Goal: Transaction & Acquisition: Purchase product/service

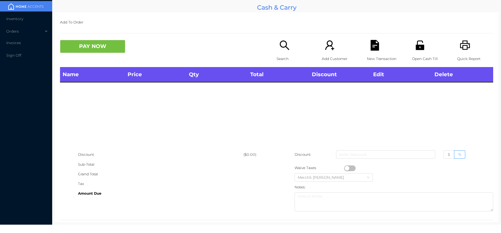
click at [285, 48] on icon "icon: search" at bounding box center [284, 44] width 9 height 9
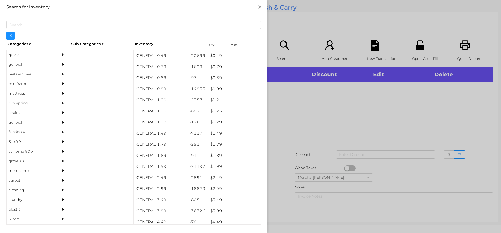
click at [61, 68] on div at bounding box center [64, 65] width 10 height 10
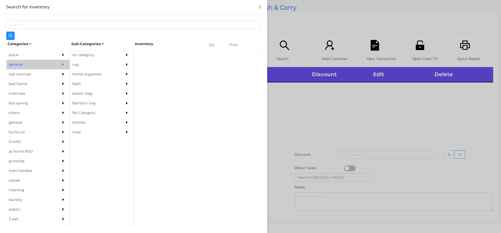
click at [121, 55] on div "no category" at bounding box center [101, 55] width 63 height 10
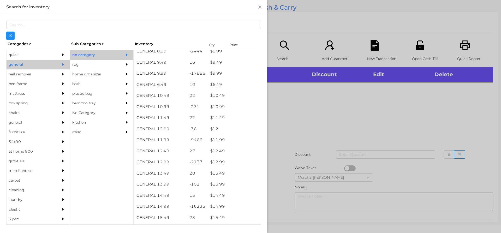
scroll to position [365, 0]
click at [349, 97] on div at bounding box center [250, 116] width 501 height 233
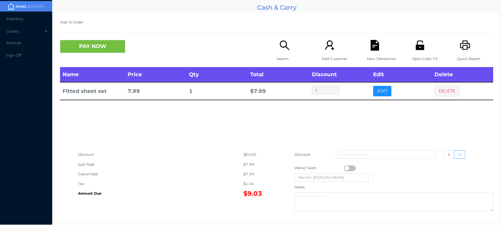
click at [283, 46] on icon "icon: search" at bounding box center [284, 45] width 11 height 11
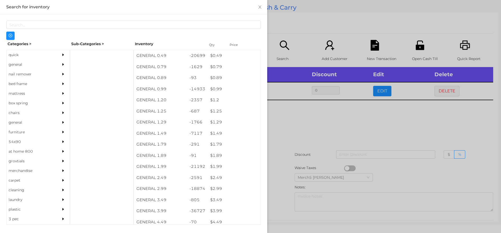
click at [59, 64] on div at bounding box center [64, 65] width 10 height 10
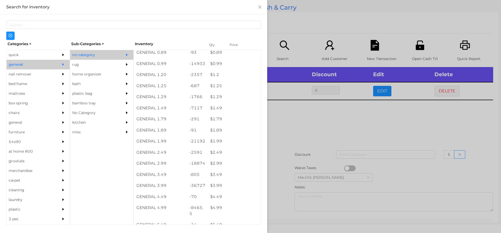
scroll to position [52, 0]
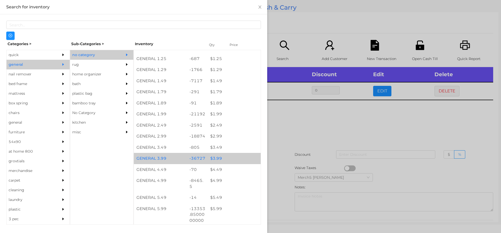
click at [235, 154] on div "$ 3.99" at bounding box center [234, 158] width 53 height 11
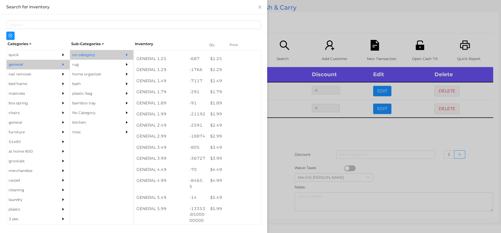
click at [322, 140] on div at bounding box center [250, 116] width 501 height 233
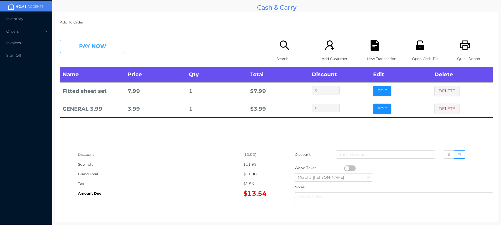
click at [113, 48] on button "PAY NOW" at bounding box center [92, 46] width 65 height 13
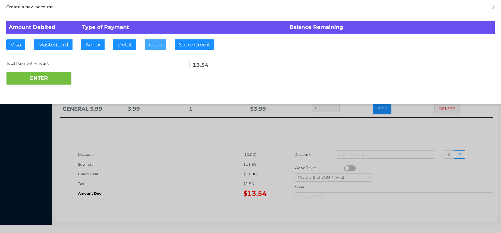
click at [158, 47] on button "Cash" at bounding box center [155, 44] width 21 height 10
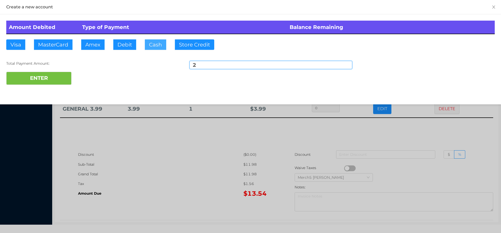
type input "20"
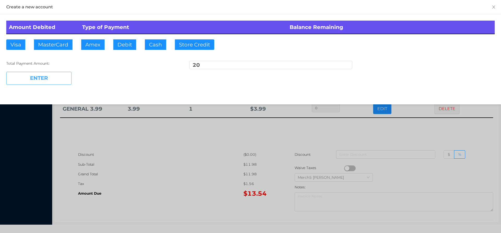
click at [55, 82] on button "ENTER" at bounding box center [38, 78] width 65 height 13
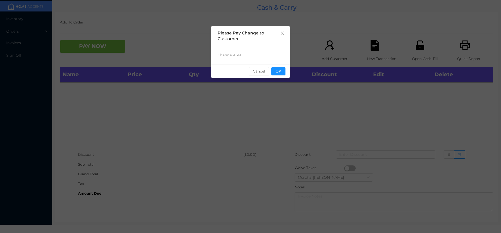
click at [279, 71] on button "OK" at bounding box center [278, 71] width 14 height 8
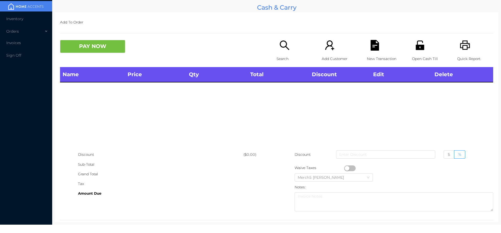
click at [460, 47] on icon "icon: printer" at bounding box center [465, 45] width 11 height 11
click at [288, 56] on p "Search" at bounding box center [295, 59] width 36 height 10
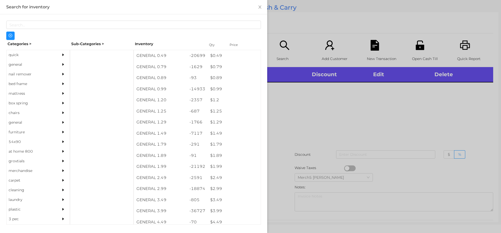
drag, startPoint x: 48, startPoint y: 66, endPoint x: 198, endPoint y: 94, distance: 152.5
click at [49, 66] on div "general" at bounding box center [30, 65] width 47 height 10
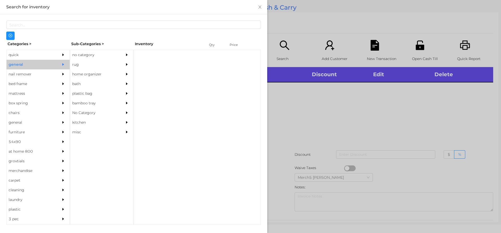
click at [123, 53] on div at bounding box center [128, 55] width 10 height 10
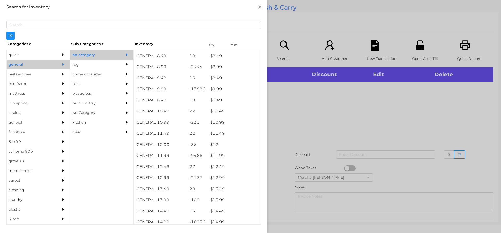
scroll to position [287, 0]
click at [380, 110] on div at bounding box center [250, 116] width 501 height 233
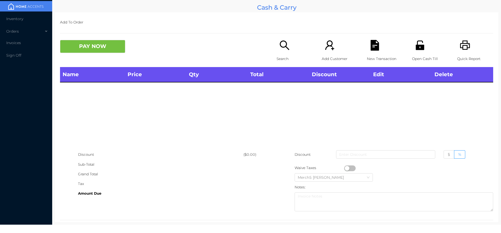
click at [283, 52] on div "Search" at bounding box center [295, 53] width 36 height 27
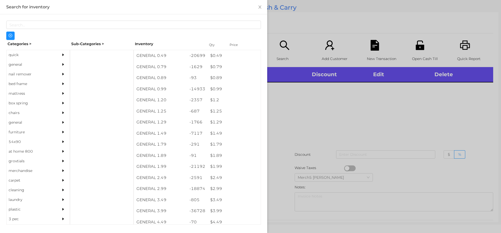
click at [39, 63] on div "general" at bounding box center [30, 65] width 47 height 10
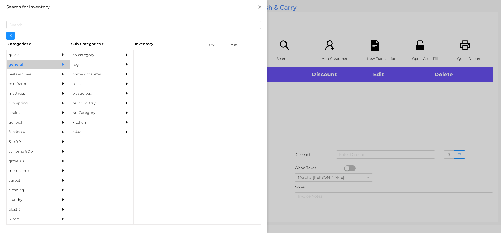
click at [87, 59] on div "no category" at bounding box center [93, 55] width 47 height 10
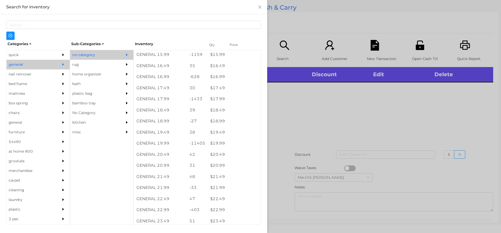
scroll to position [522, 0]
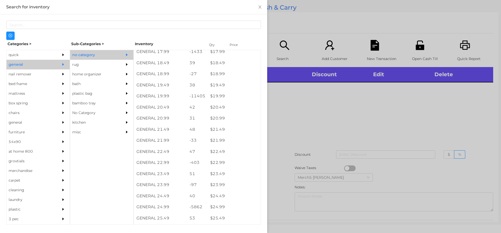
click at [373, 127] on div at bounding box center [250, 116] width 501 height 233
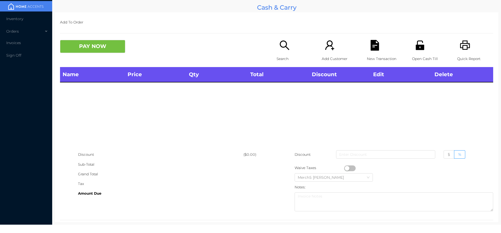
click at [284, 48] on icon "icon: search" at bounding box center [284, 45] width 11 height 11
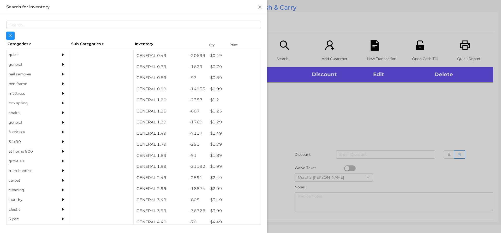
click at [319, 94] on div at bounding box center [250, 116] width 501 height 233
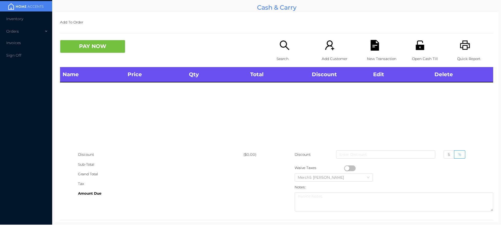
click at [284, 41] on icon "icon: search" at bounding box center [284, 45] width 11 height 11
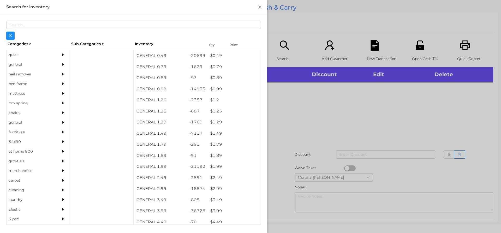
click at [63, 67] on div at bounding box center [64, 65] width 10 height 10
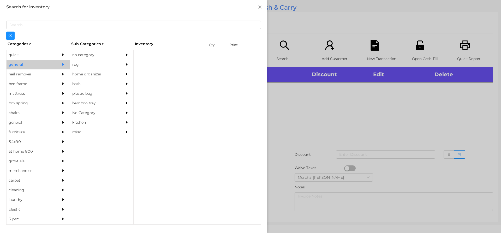
click at [111, 55] on div "no category" at bounding box center [93, 55] width 47 height 10
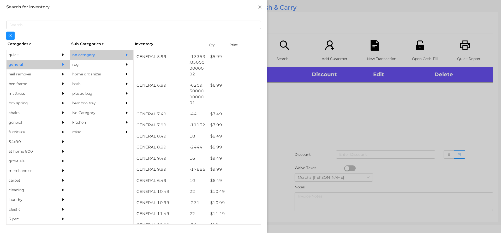
scroll to position [209, 0]
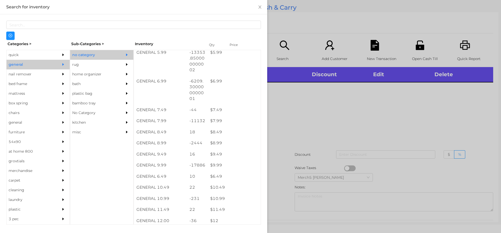
click at [284, 107] on div at bounding box center [250, 116] width 501 height 233
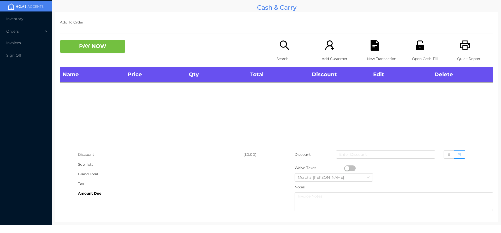
click at [423, 45] on div "Open Cash Till" at bounding box center [430, 53] width 36 height 27
click at [277, 49] on div "Search" at bounding box center [295, 53] width 36 height 27
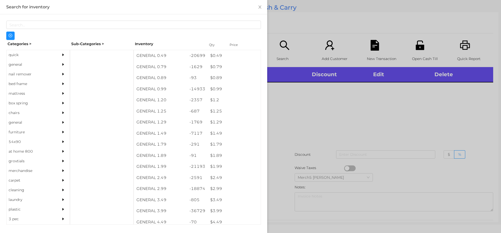
click at [49, 64] on div "general" at bounding box center [30, 65] width 47 height 10
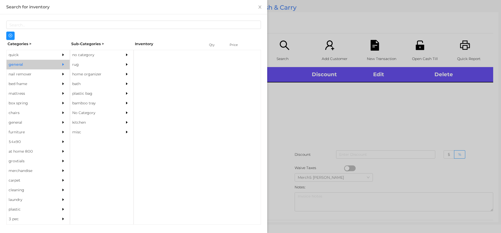
click at [98, 51] on div "no category" at bounding box center [93, 55] width 47 height 10
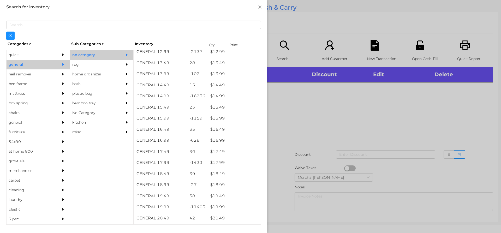
scroll to position [409, 0]
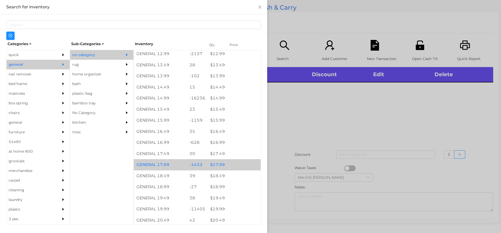
click at [238, 165] on div "$ 17.99" at bounding box center [234, 164] width 53 height 11
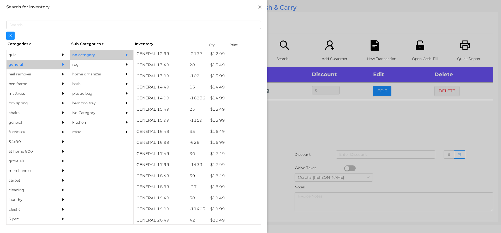
click at [325, 139] on div at bounding box center [250, 116] width 501 height 233
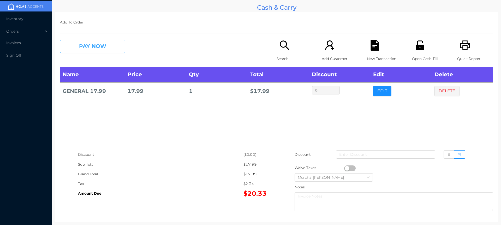
click at [125, 43] on button "PAY NOW" at bounding box center [92, 46] width 65 height 13
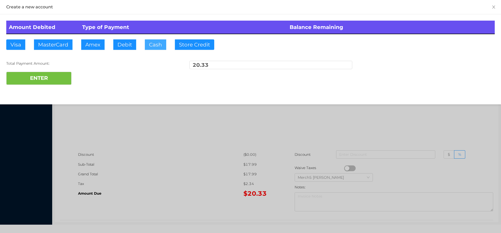
click at [156, 43] on button "Cash" at bounding box center [155, 44] width 21 height 10
type input "20.50"
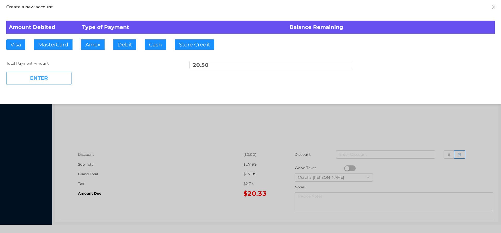
click at [63, 79] on button "ENTER" at bounding box center [38, 78] width 65 height 13
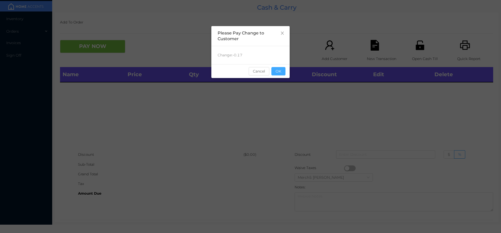
click at [281, 74] on button "OK" at bounding box center [278, 71] width 14 height 8
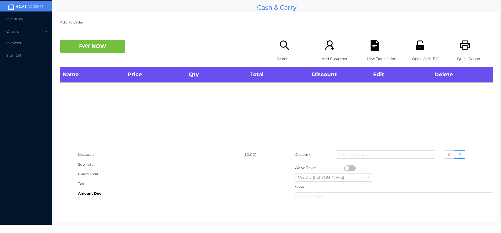
click at [469, 52] on div "Quick Report" at bounding box center [475, 53] width 36 height 27
click at [279, 54] on p "Search" at bounding box center [295, 59] width 36 height 10
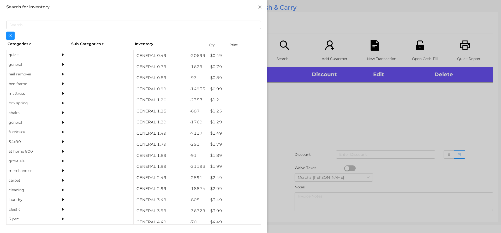
click at [45, 64] on div "general" at bounding box center [30, 65] width 47 height 10
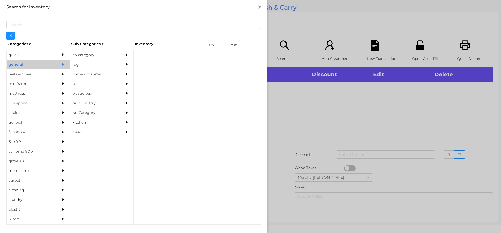
click at [100, 56] on div "no category" at bounding box center [93, 55] width 47 height 10
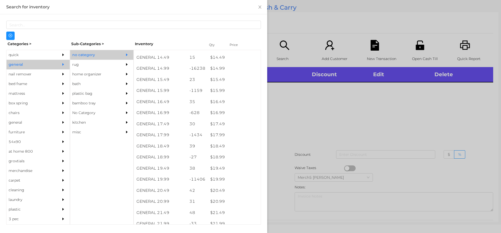
scroll to position [444, 0]
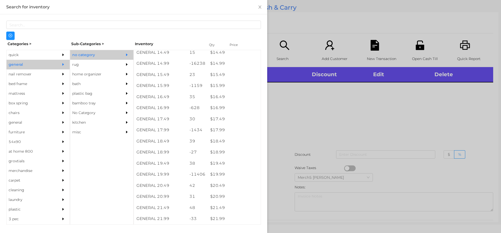
click at [358, 145] on div at bounding box center [250, 116] width 501 height 233
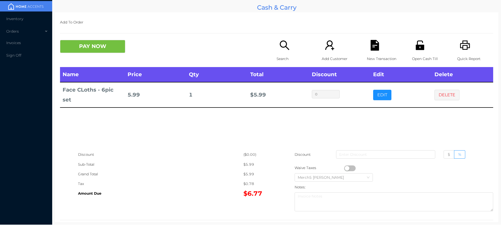
click at [281, 51] on div "Search" at bounding box center [295, 53] width 36 height 27
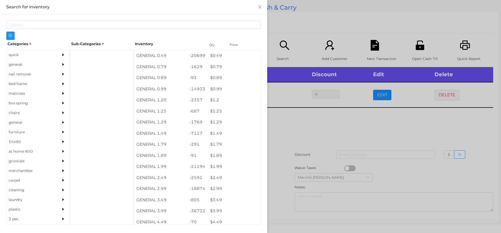
click at [50, 68] on div "general" at bounding box center [30, 65] width 47 height 10
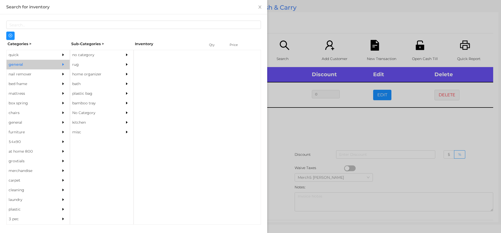
click at [114, 55] on div "no category" at bounding box center [93, 55] width 47 height 10
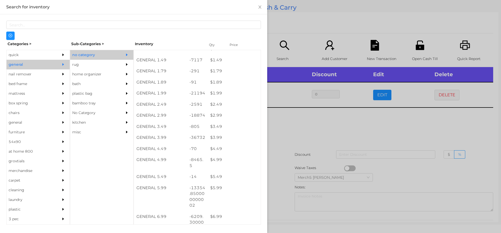
scroll to position [74, 0]
click at [238, 139] on div "$ 3.99" at bounding box center [234, 137] width 53 height 11
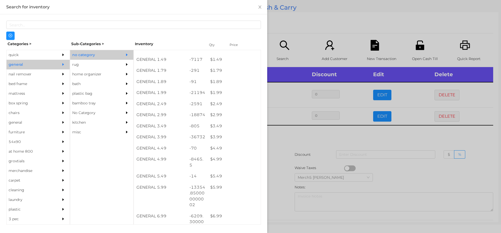
click at [308, 147] on div at bounding box center [250, 116] width 501 height 233
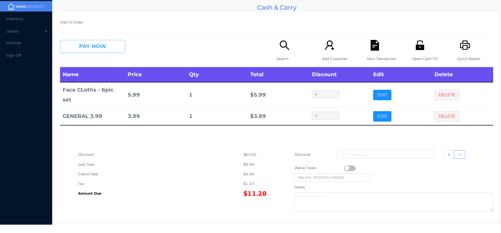
click at [114, 51] on button "PAY NOW" at bounding box center [92, 46] width 65 height 13
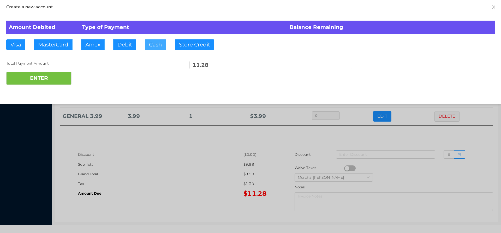
click at [161, 45] on button "Cash" at bounding box center [155, 44] width 21 height 10
type input "11.30"
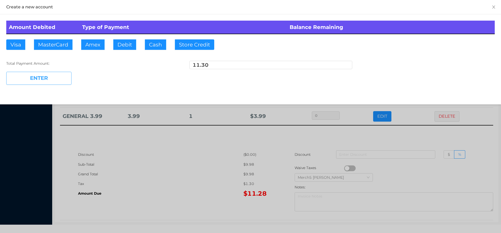
click at [59, 73] on button "ENTER" at bounding box center [38, 78] width 65 height 13
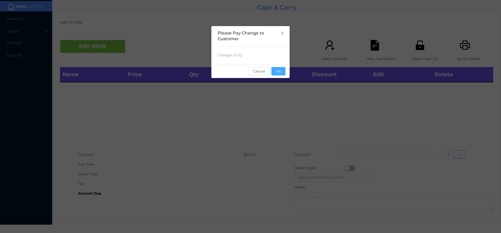
click at [279, 74] on button "OK" at bounding box center [278, 71] width 14 height 8
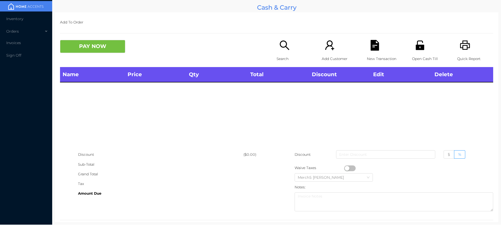
click at [286, 47] on icon "icon: search" at bounding box center [284, 45] width 11 height 11
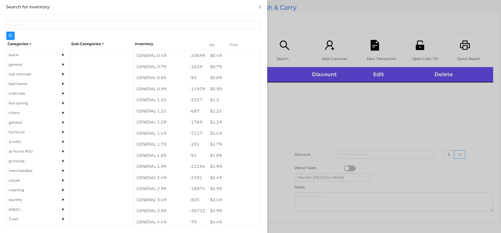
click at [53, 68] on div "general" at bounding box center [38, 65] width 63 height 10
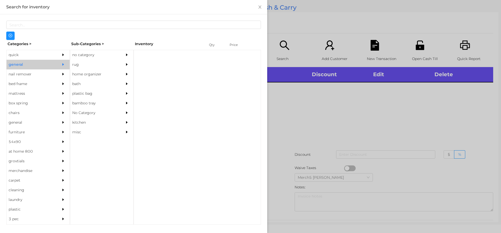
click at [100, 48] on div "Categories > Sub-Categories > Inventory Qty Price quick general nail remover be…" at bounding box center [133, 132] width 255 height 185
click at [110, 51] on div "no category" at bounding box center [93, 55] width 47 height 10
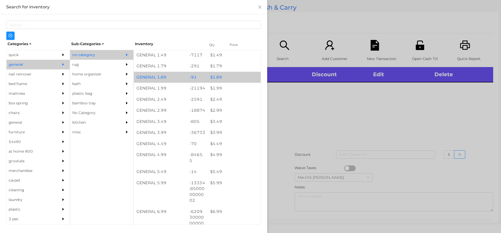
scroll to position [130, 0]
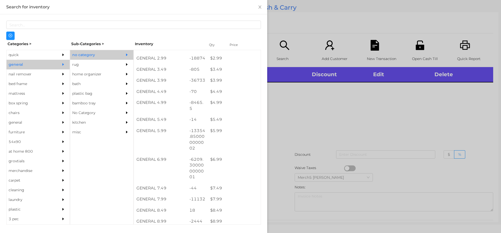
click at [345, 125] on div at bounding box center [250, 116] width 501 height 233
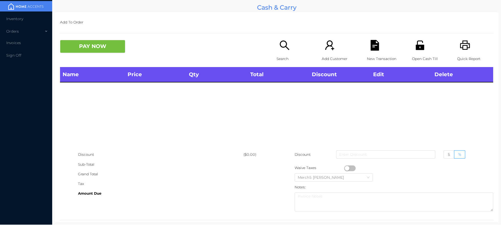
click at [280, 50] on icon "icon: search" at bounding box center [284, 45] width 11 height 11
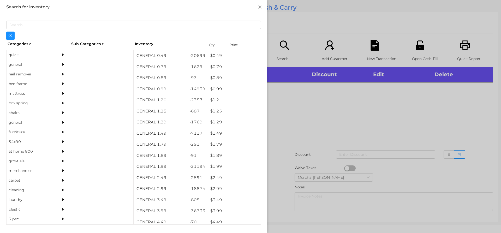
click at [48, 65] on div "general" at bounding box center [30, 65] width 47 height 10
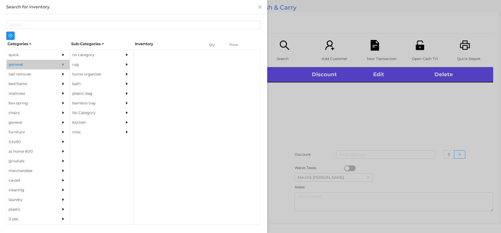
click at [131, 49] on div "Categories > Sub-Categories > Inventory Qty Price quick general nail remover be…" at bounding box center [133, 132] width 255 height 185
click at [126, 55] on icon "icon: caret-right" at bounding box center [127, 55] width 4 height 4
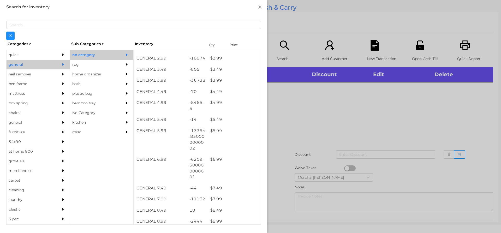
click at [363, 114] on div at bounding box center [250, 116] width 501 height 233
